Goal: Task Accomplishment & Management: Manage account settings

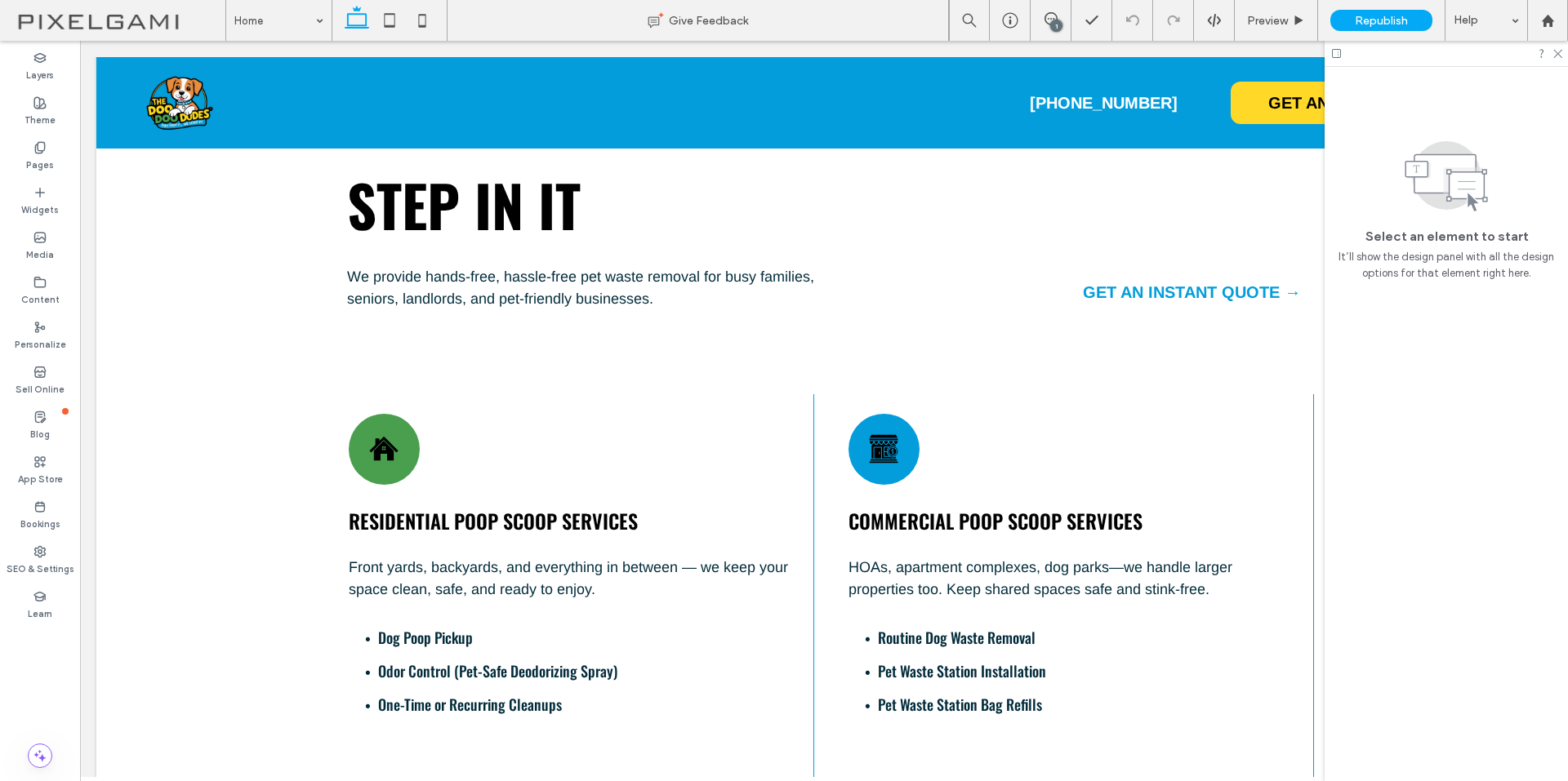
scroll to position [898, 0]
click at [1559, 51] on icon at bounding box center [1557, 52] width 10 height 10
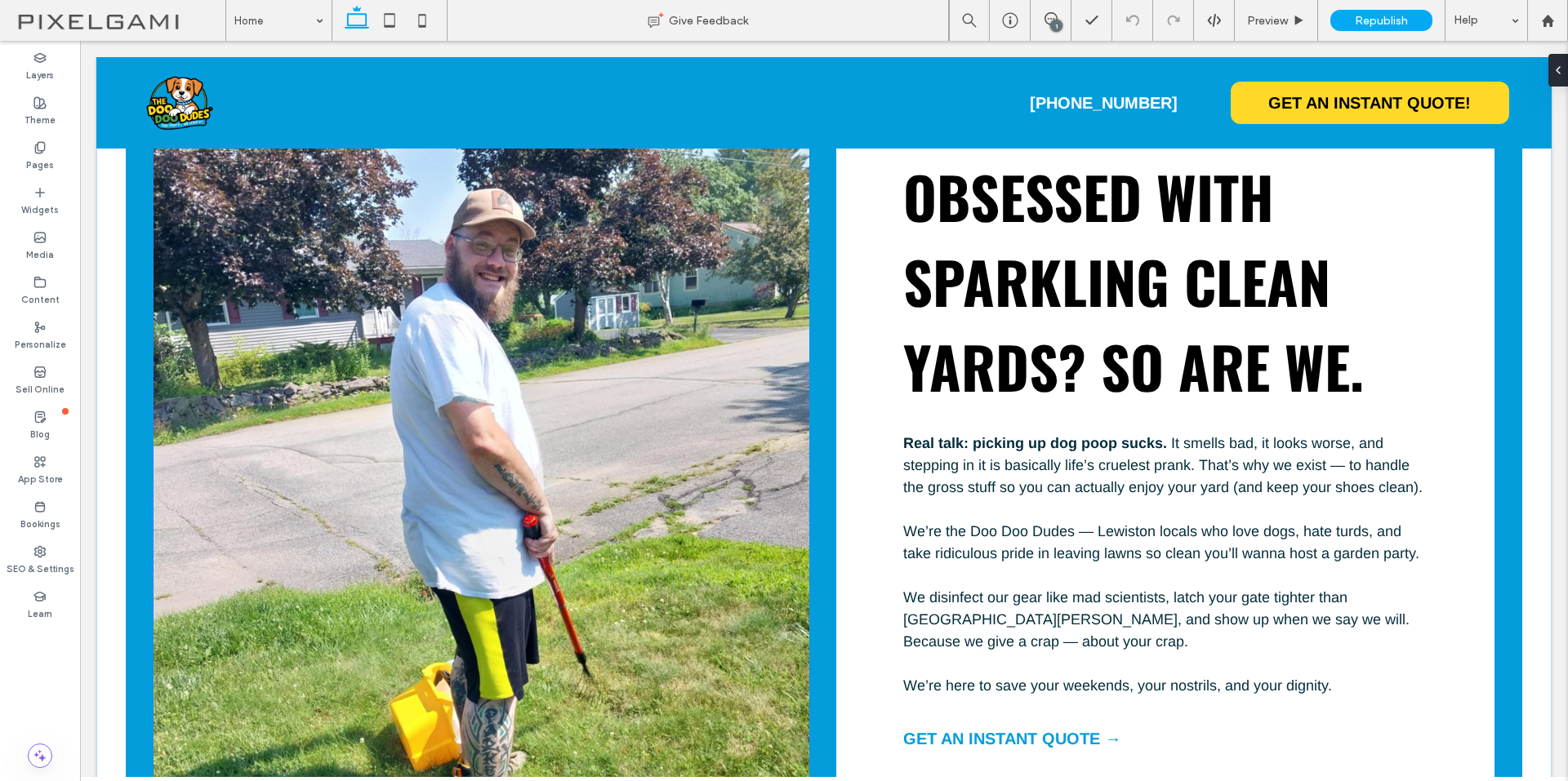
scroll to position [2776, 0]
click at [579, 480] on div at bounding box center [482, 454] width 656 height 710
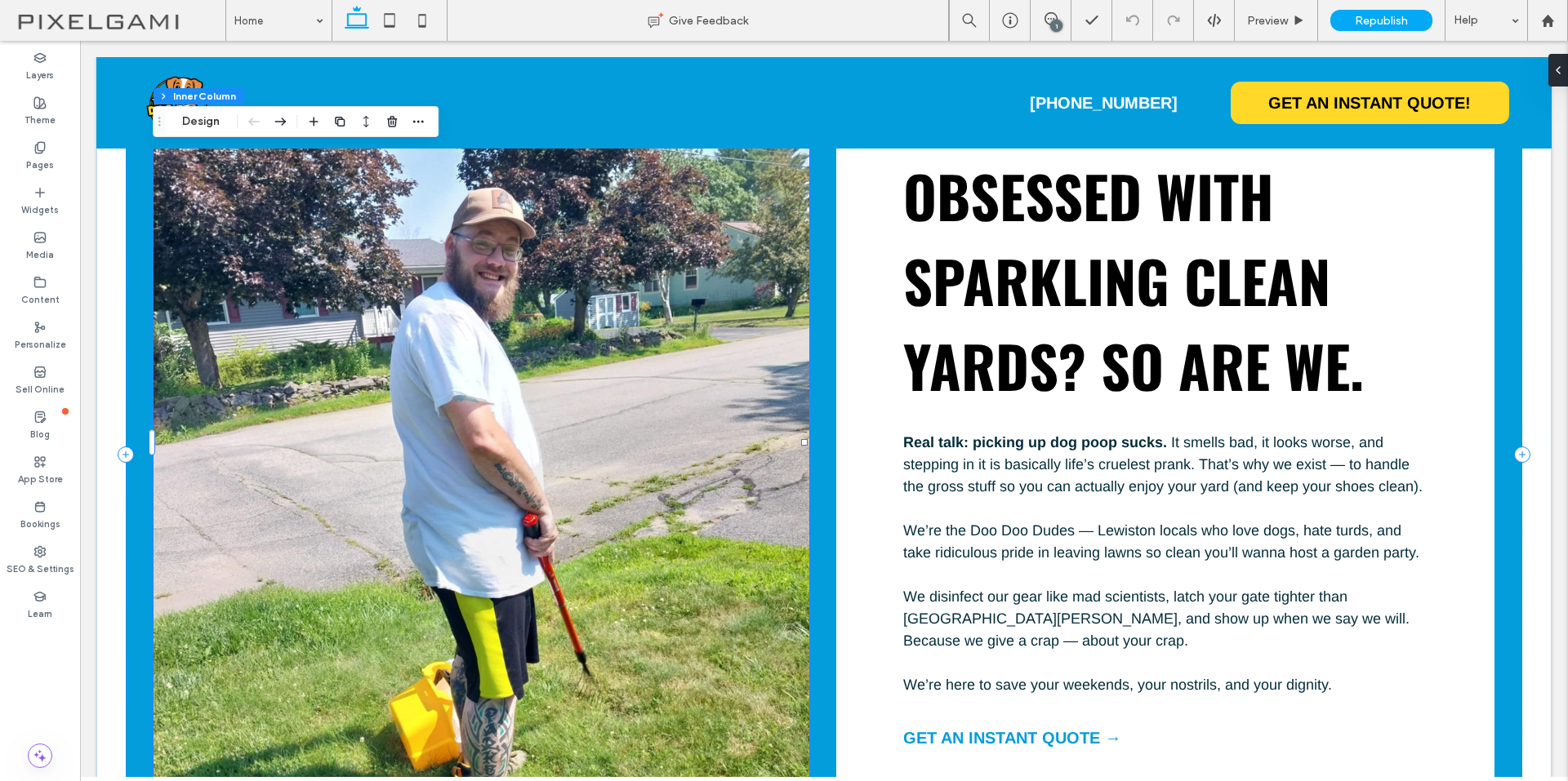
click at [516, 255] on div at bounding box center [482, 454] width 656 height 710
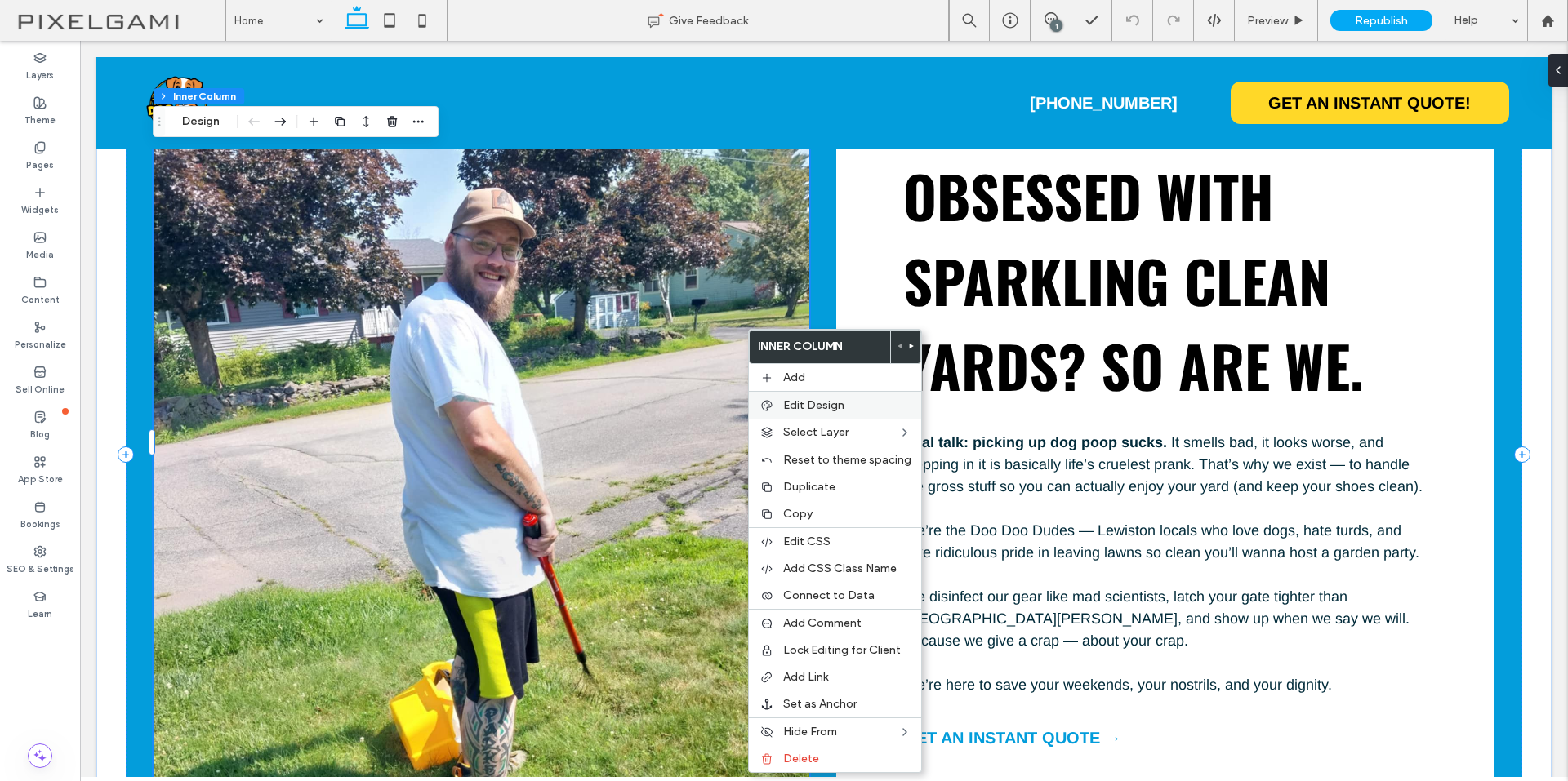
click at [830, 406] on span "Edit Design" at bounding box center [814, 405] width 61 height 14
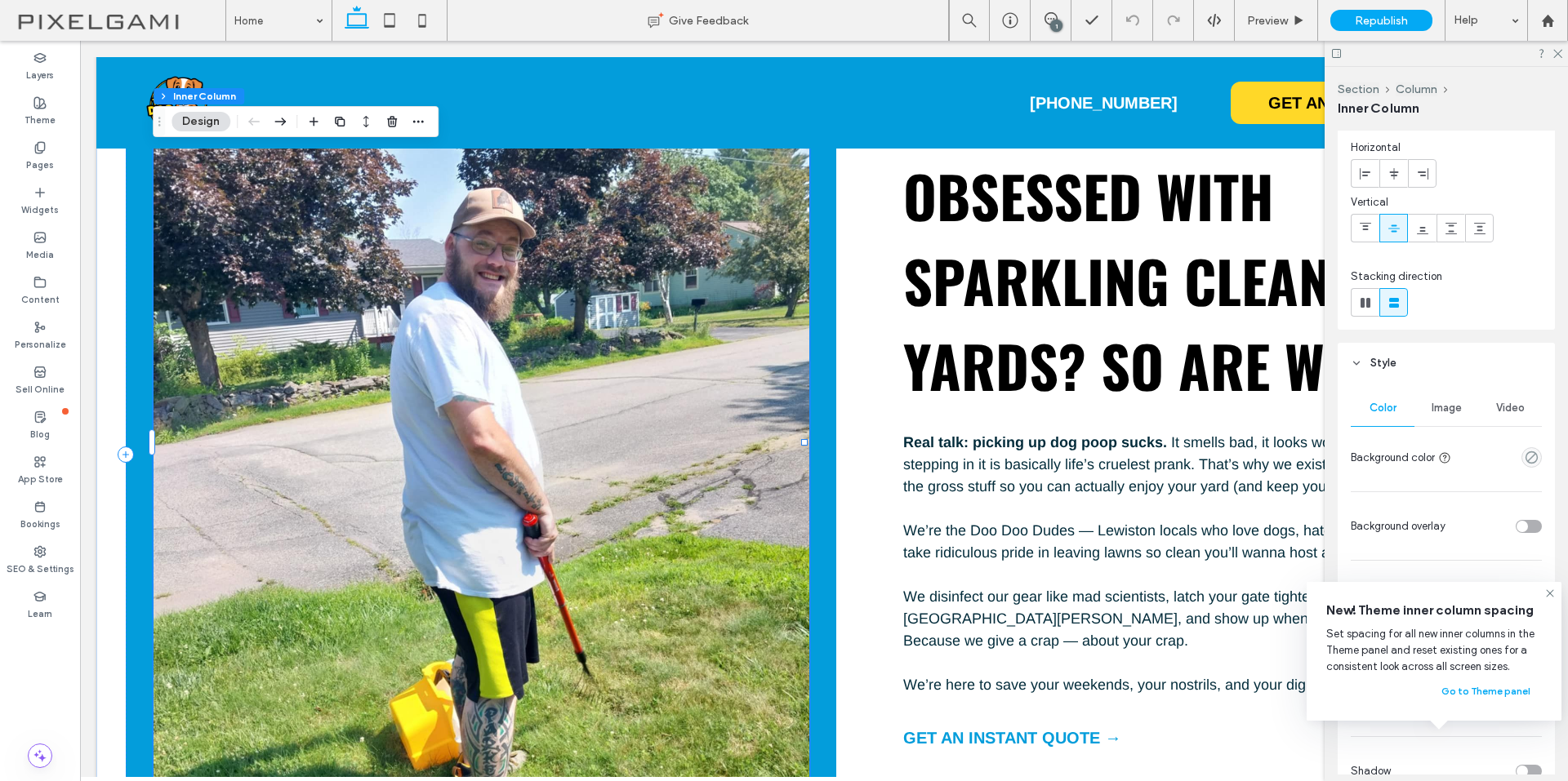
scroll to position [0, 0]
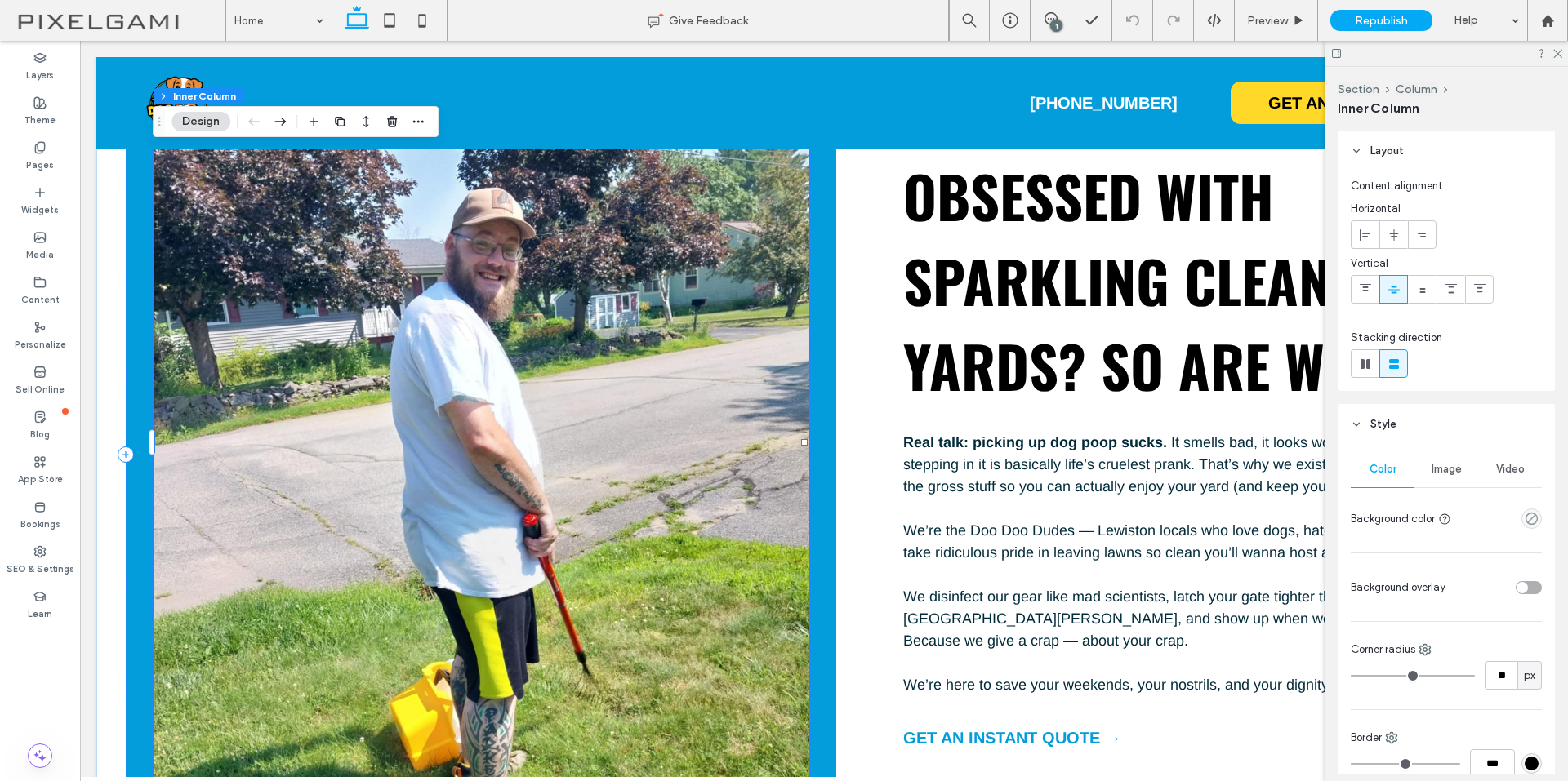
click at [1446, 468] on span "Image" at bounding box center [1447, 469] width 31 height 13
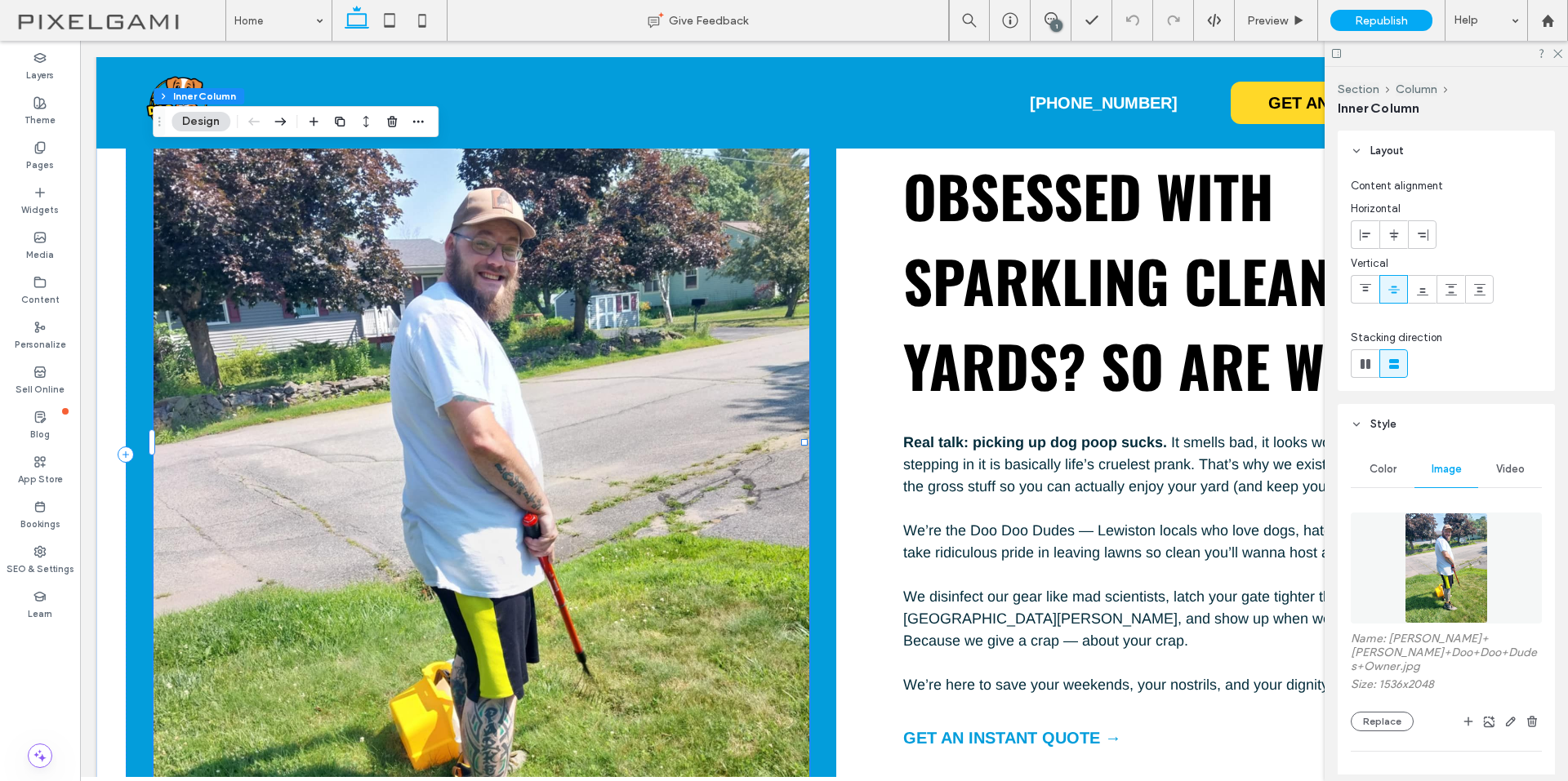
click at [1431, 524] on img at bounding box center [1447, 568] width 84 height 111
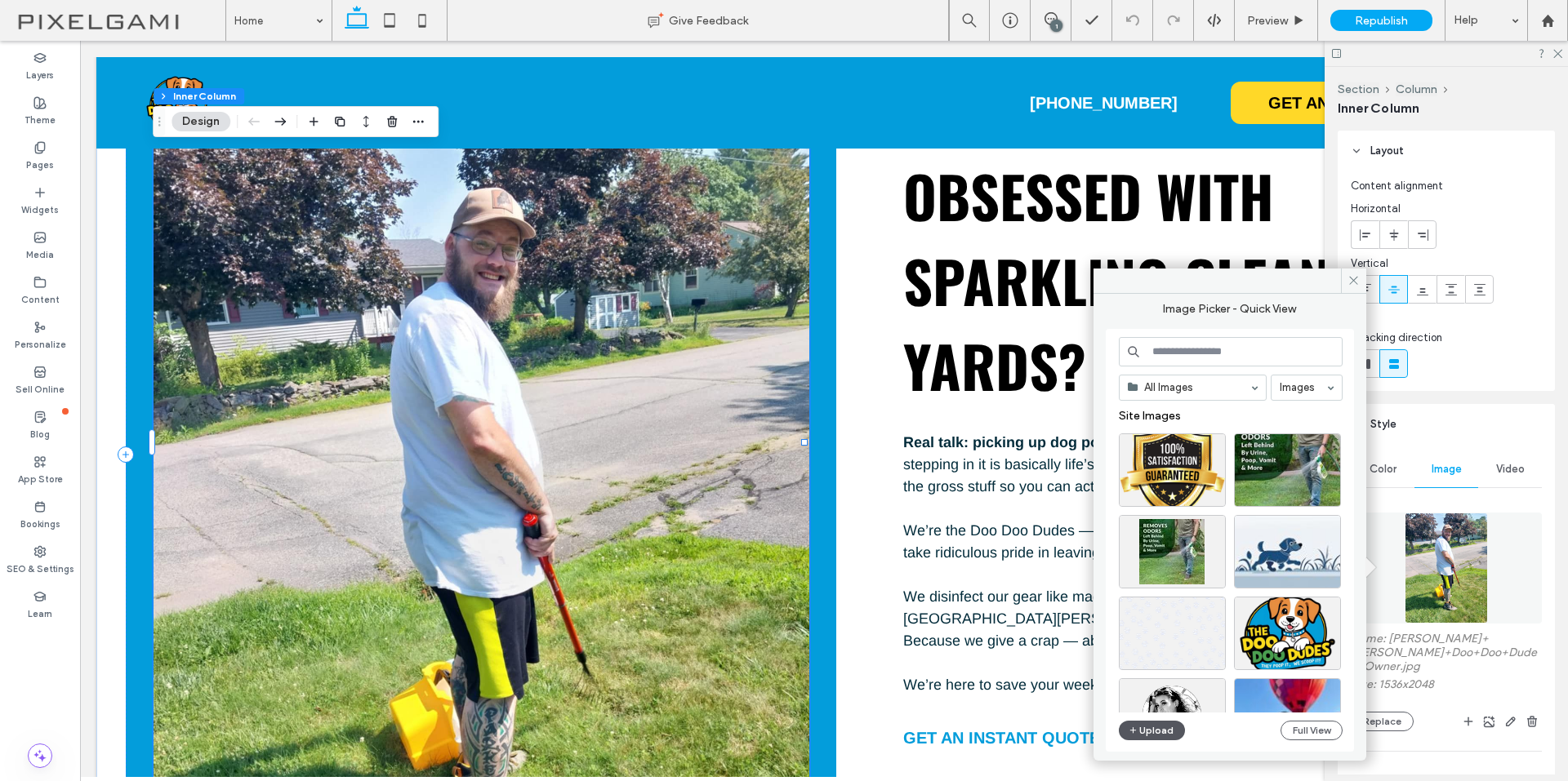
click at [1157, 727] on button "Upload" at bounding box center [1152, 730] width 67 height 20
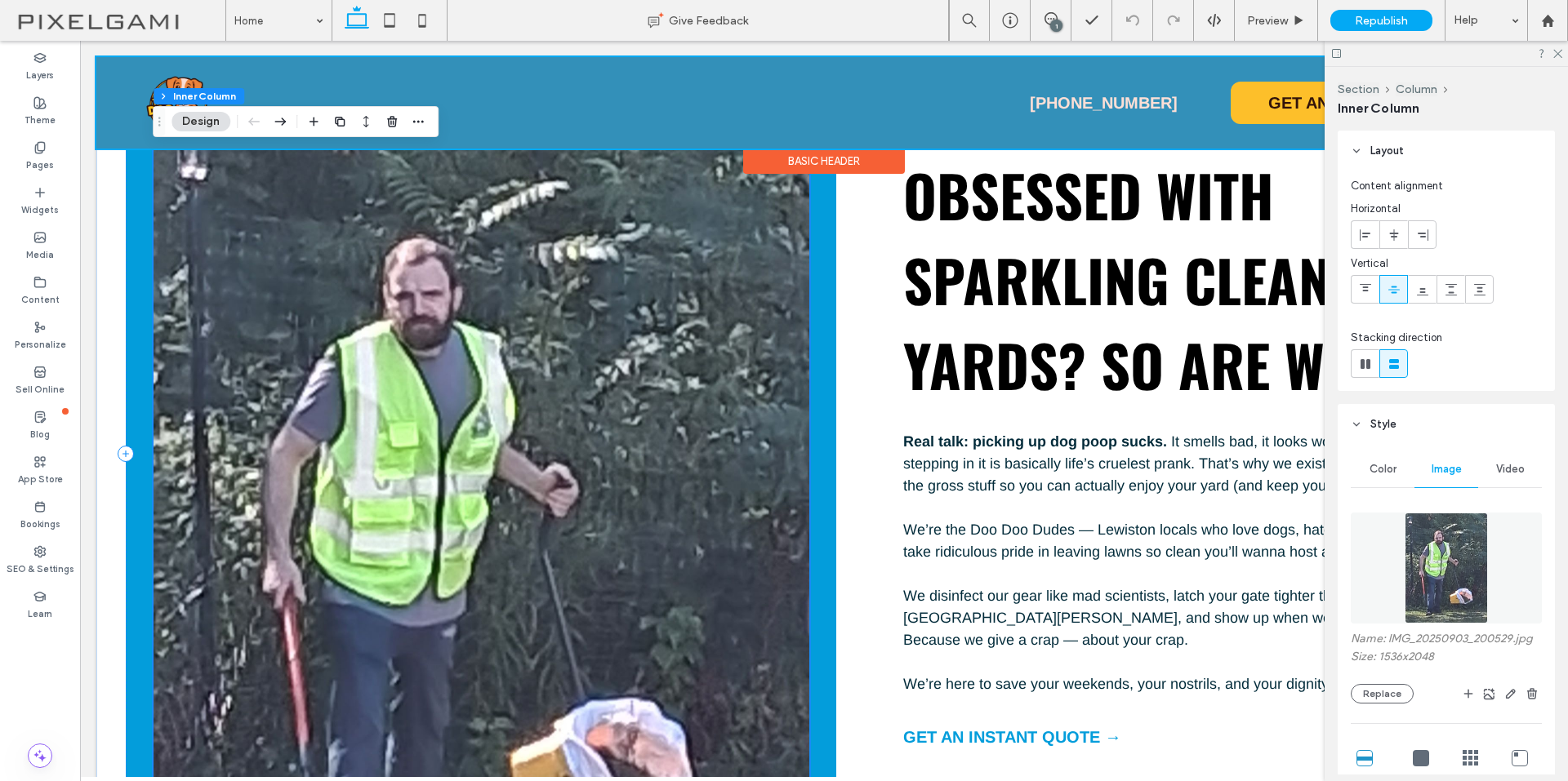
scroll to position [2776, 0]
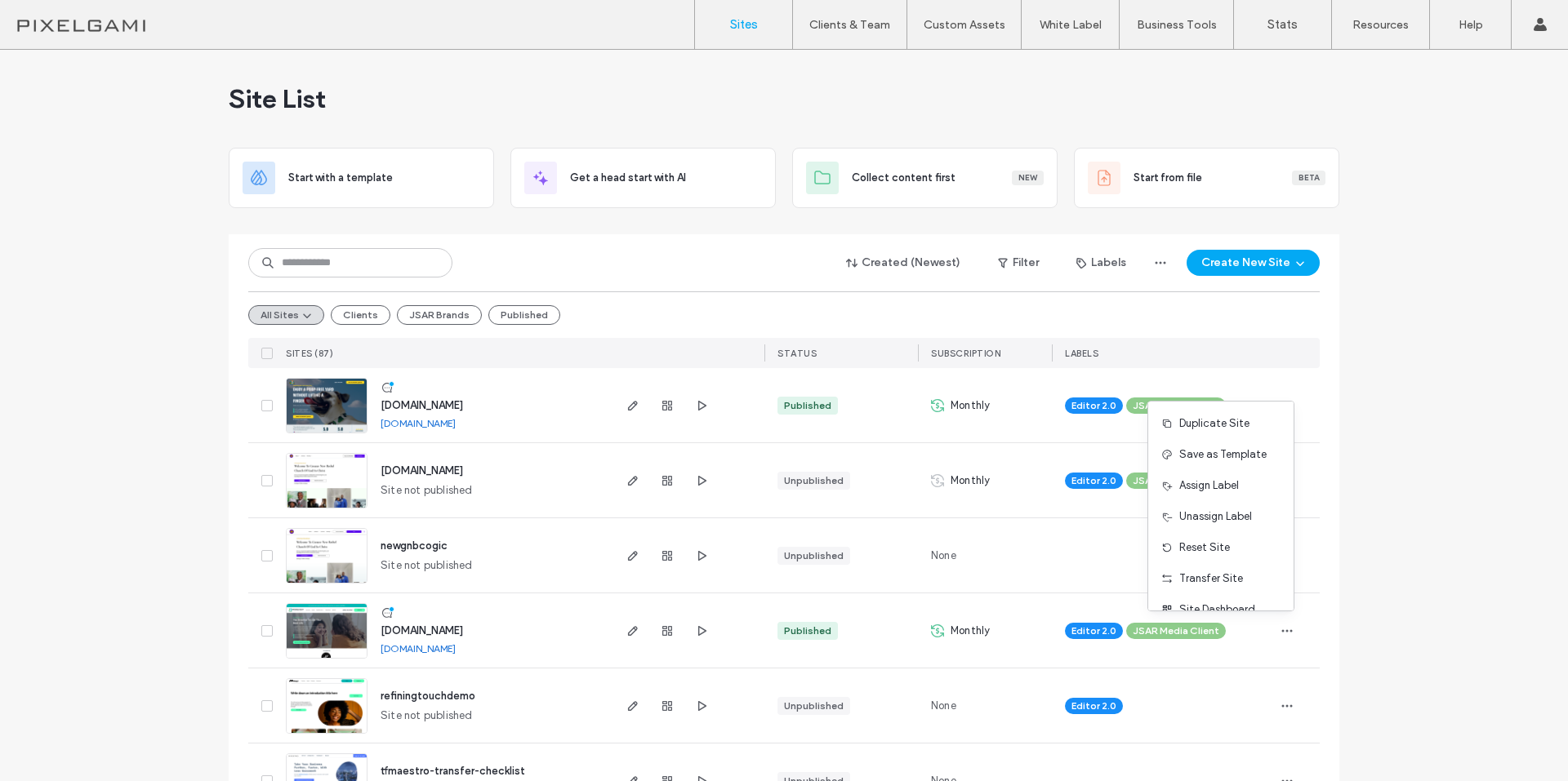
scroll to position [52, 0]
click at [456, 646] on link "[DOMAIN_NAME]" at bounding box center [418, 648] width 75 height 12
click at [1281, 633] on icon "button" at bounding box center [1288, 631] width 13 height 13
click at [434, 632] on span "[DOMAIN_NAME]" at bounding box center [422, 630] width 82 height 12
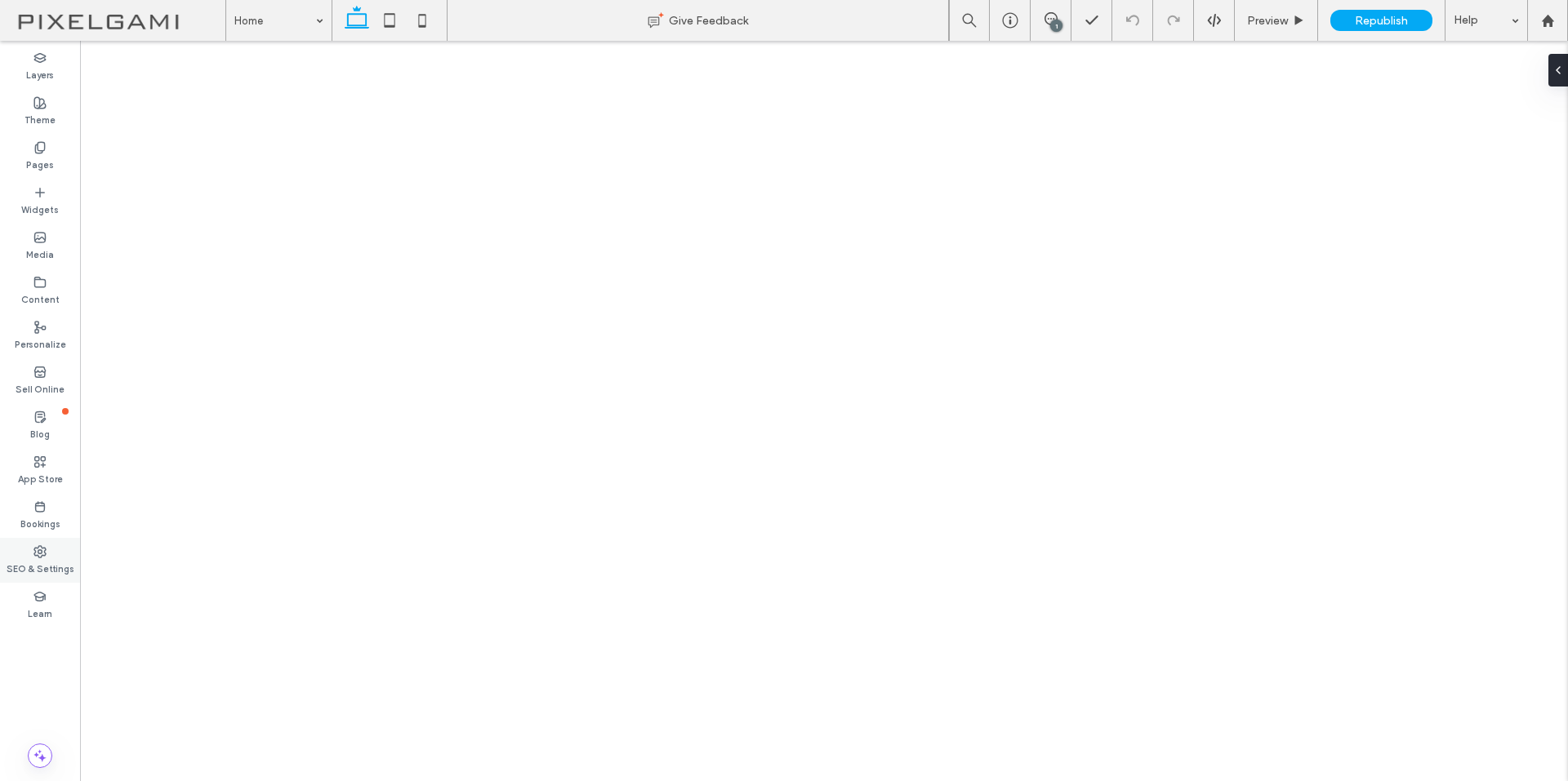
click at [49, 548] on div "SEO & Settings" at bounding box center [40, 560] width 80 height 45
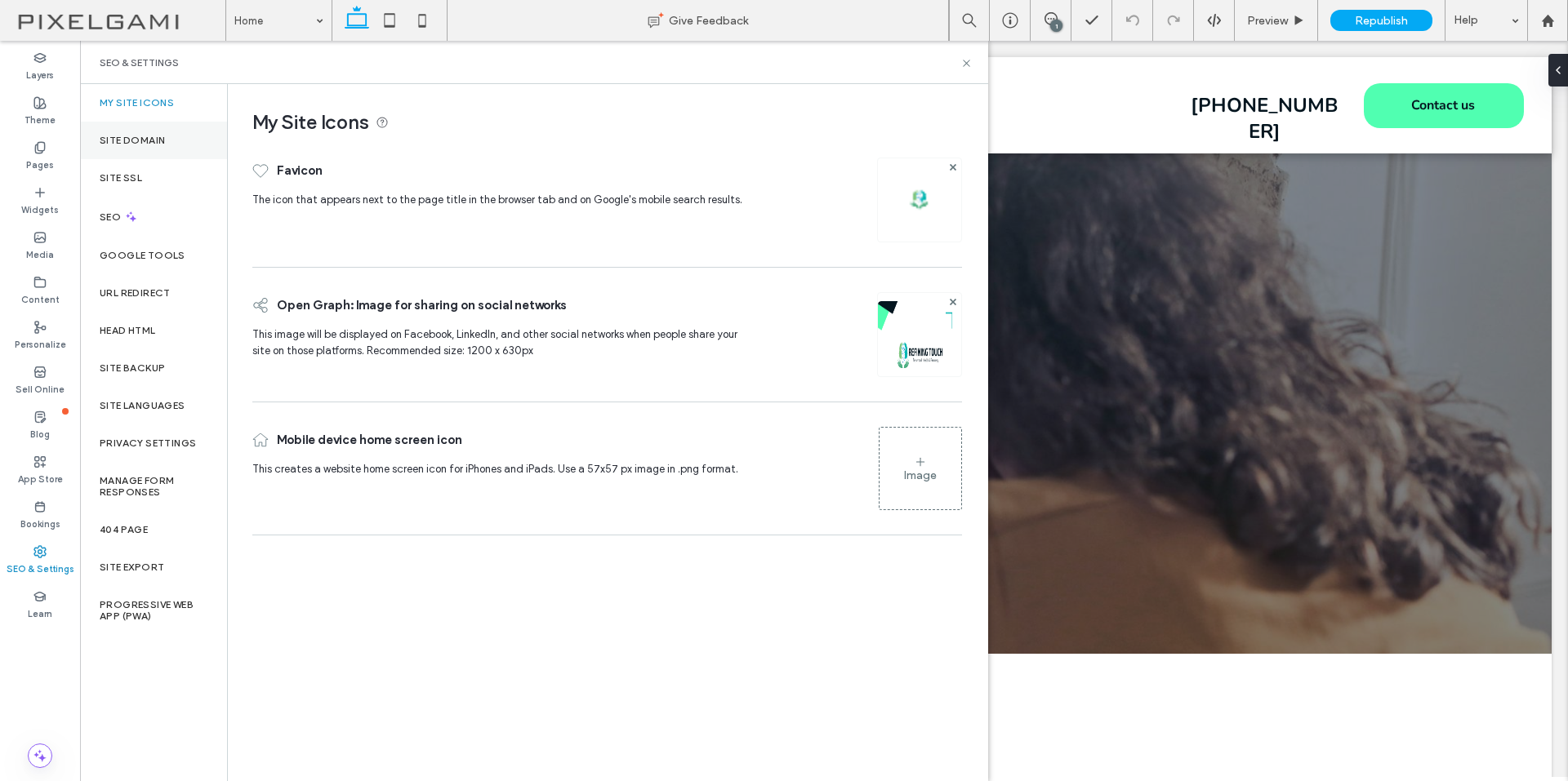
click at [160, 139] on label "Site Domain" at bounding box center [132, 140] width 65 height 11
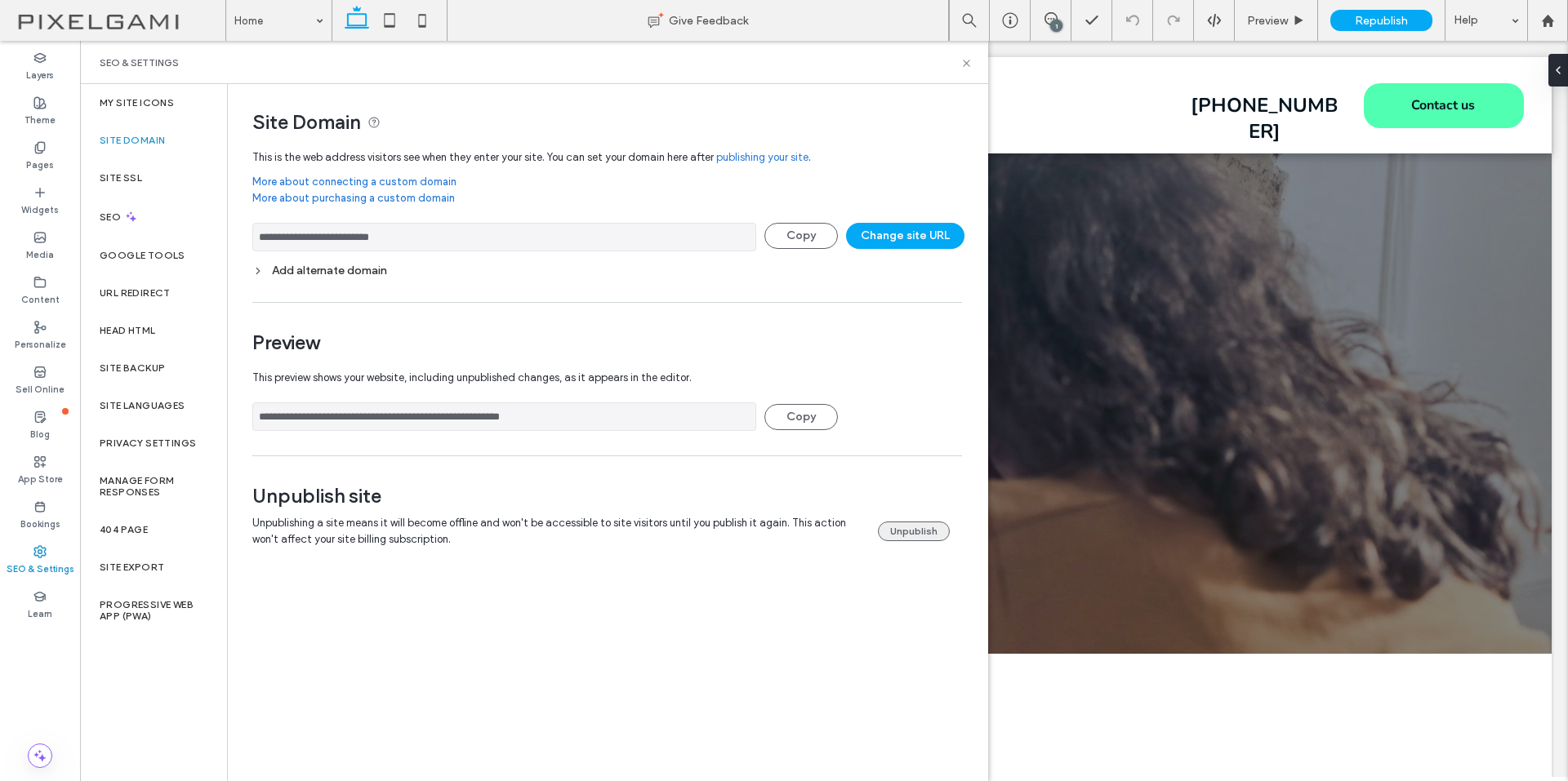
click at [933, 530] on button "Unpublish" at bounding box center [913, 531] width 72 height 20
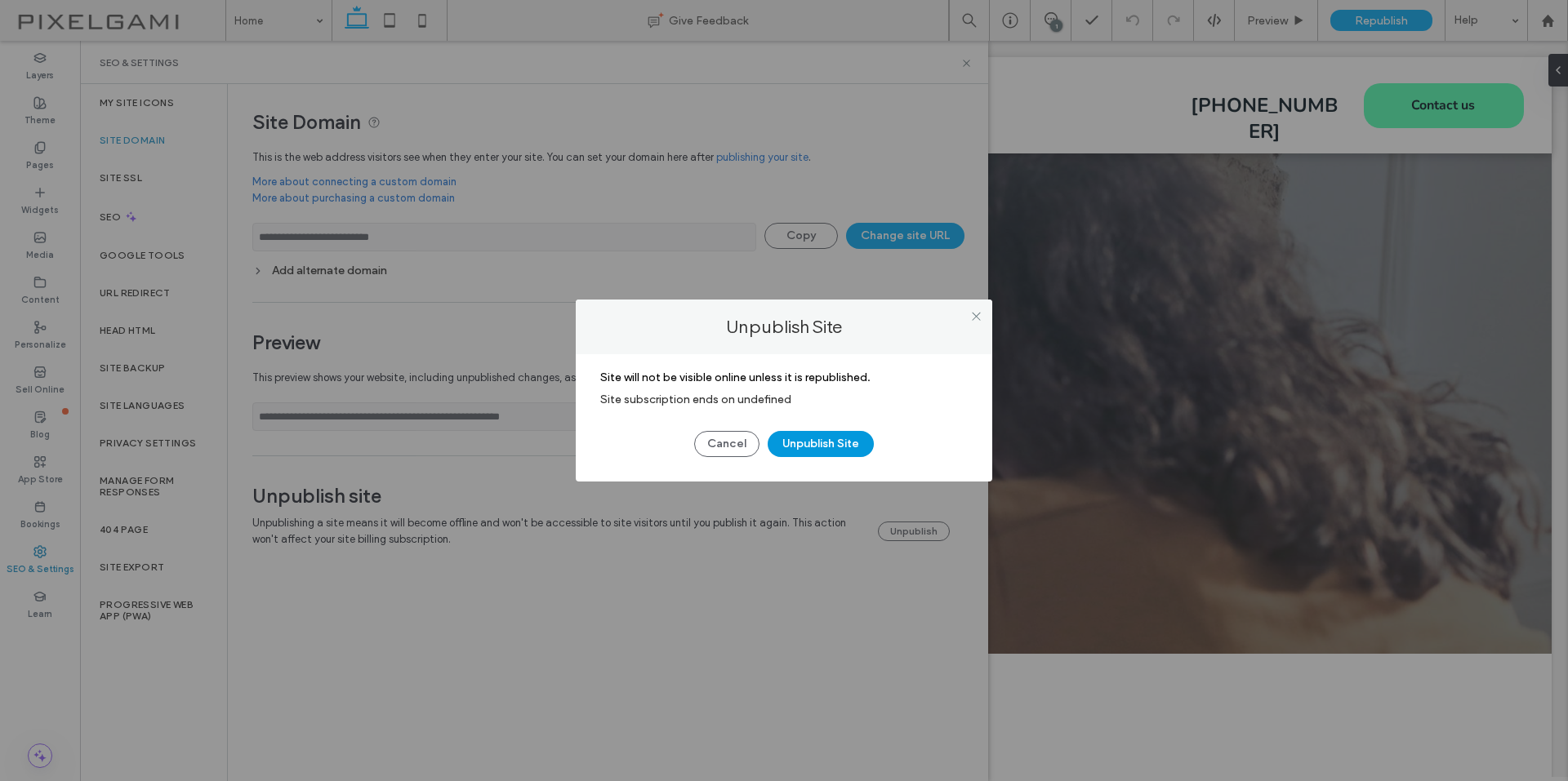
click at [831, 437] on button "Unpublish Site" at bounding box center [820, 443] width 106 height 26
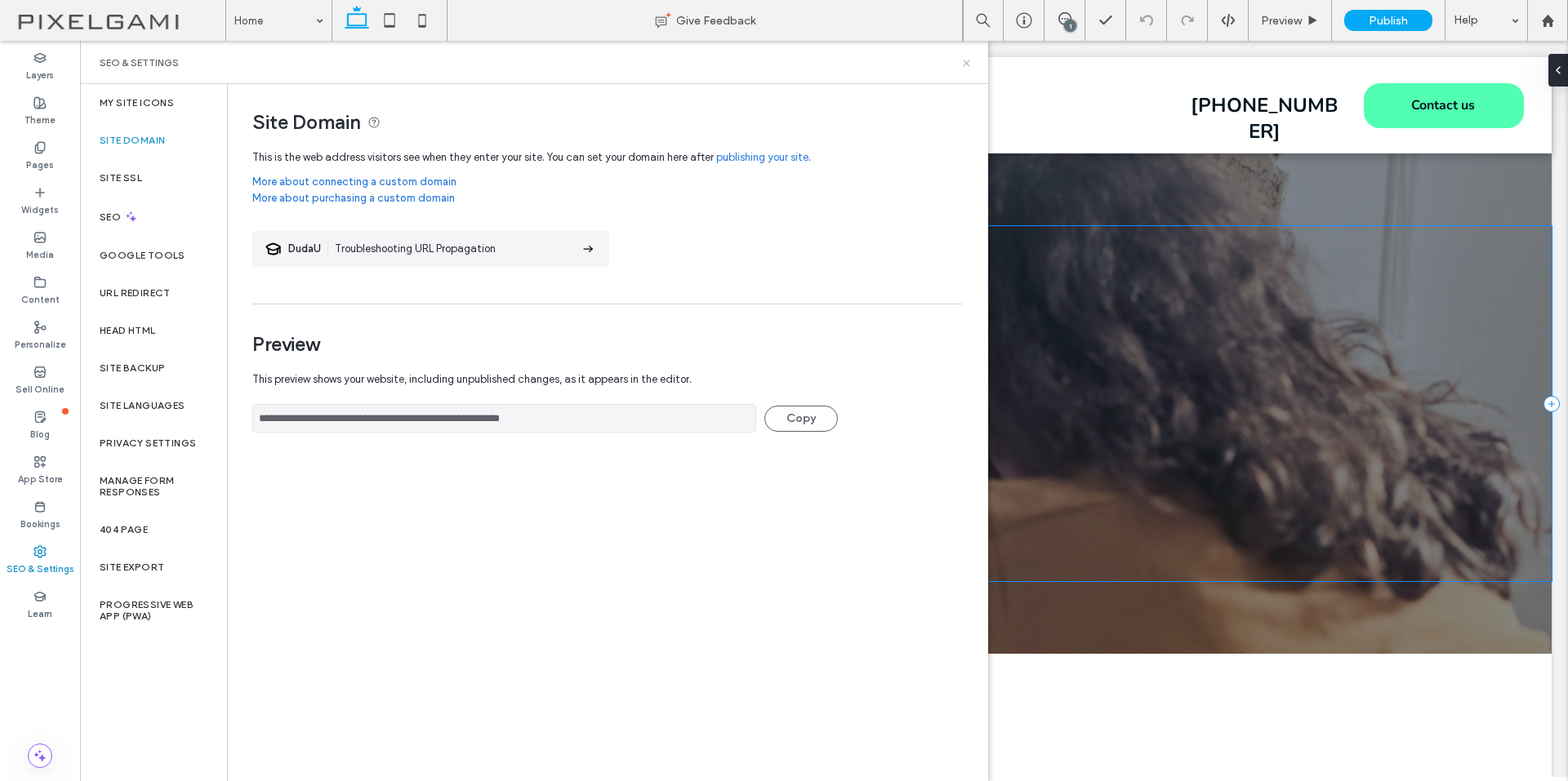
click at [965, 65] on use at bounding box center [966, 63] width 7 height 7
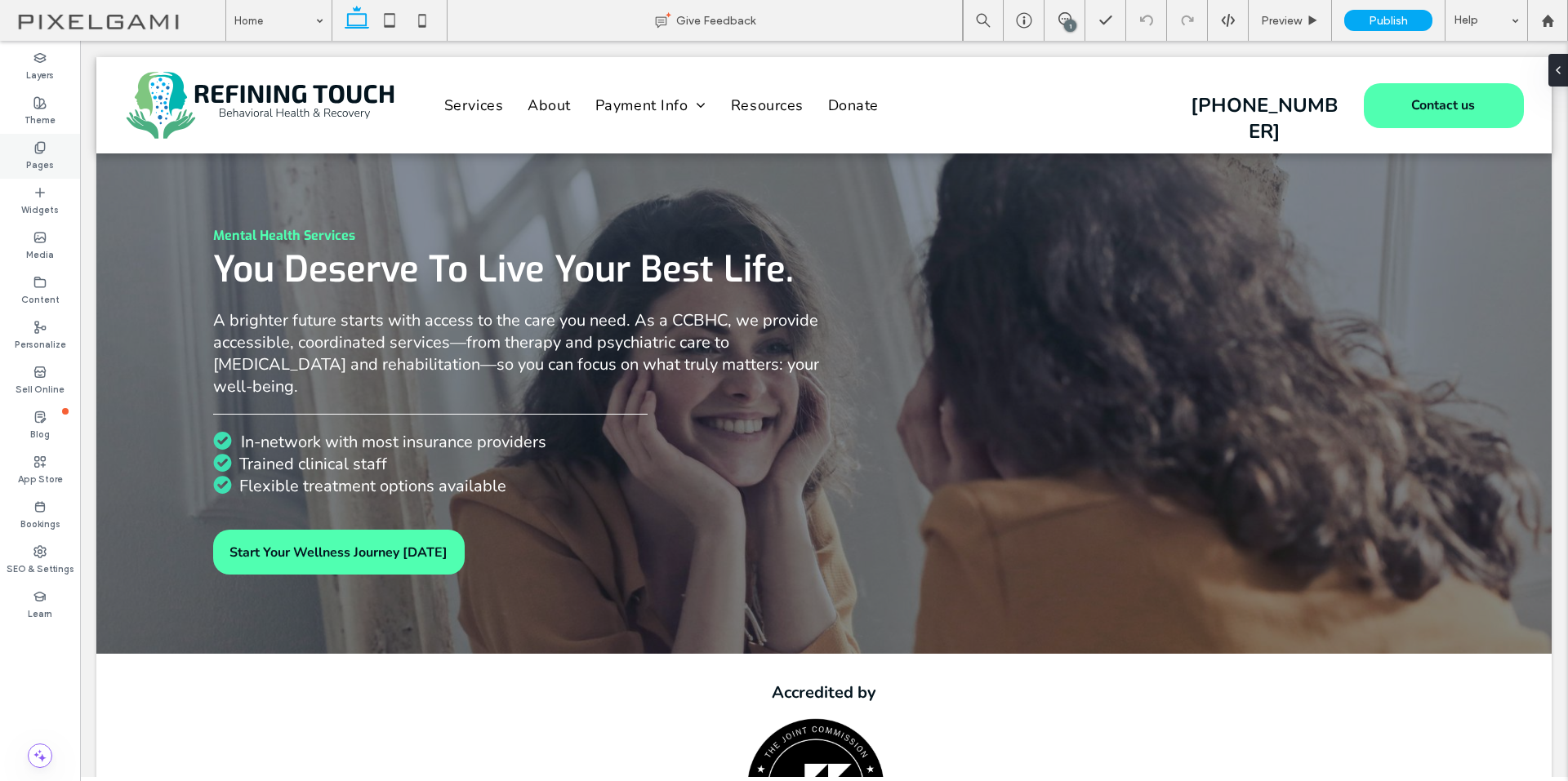
click at [58, 151] on div "Pages" at bounding box center [40, 155] width 80 height 45
